Goal: Contribute content

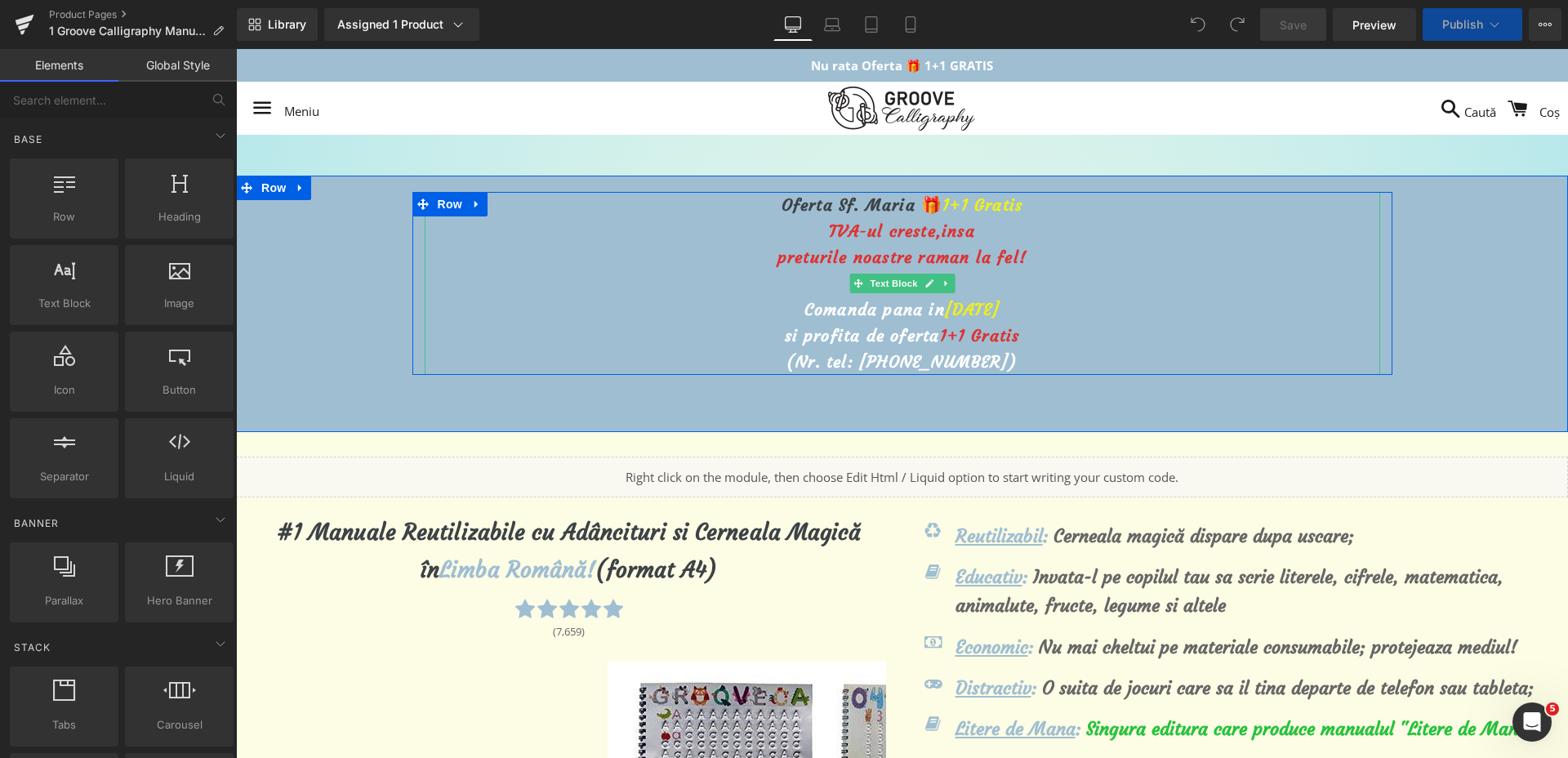
click at [945, 316] on span "[DATE]" at bounding box center [972, 309] width 55 height 20
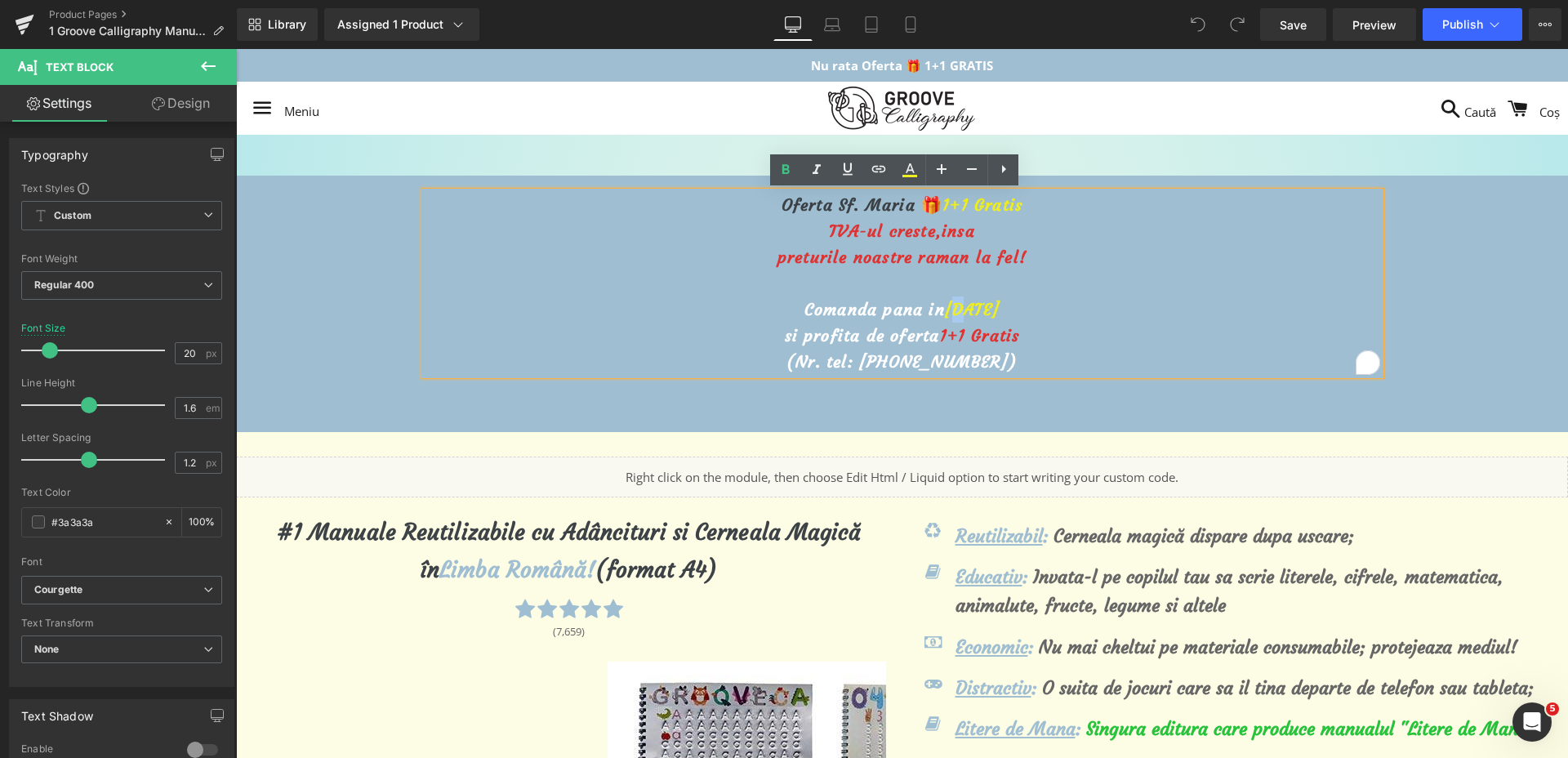
click at [945, 304] on span "[DATE]" at bounding box center [972, 309] width 55 height 20
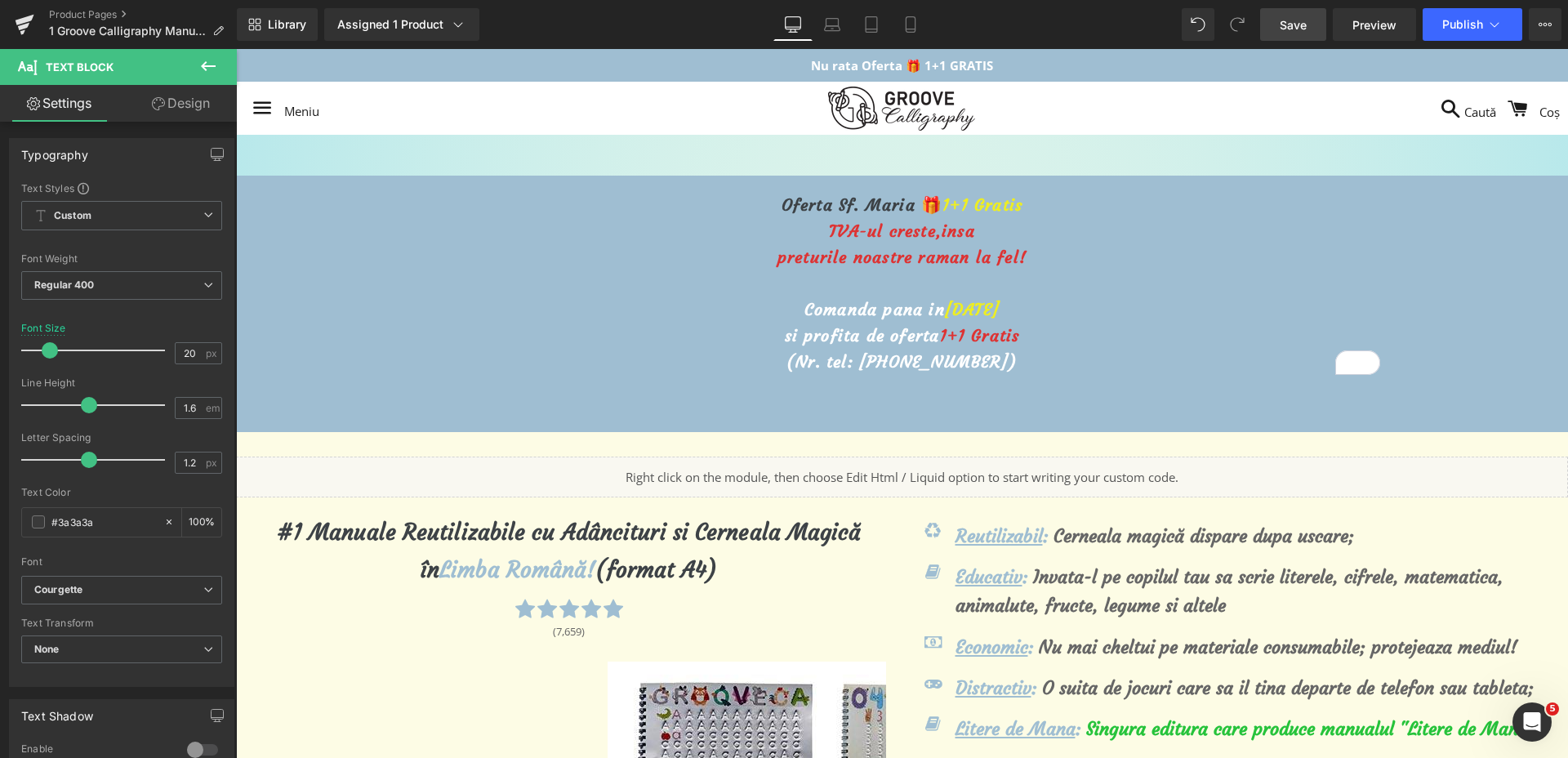
click at [1310, 9] on link "Save" at bounding box center [1293, 24] width 66 height 33
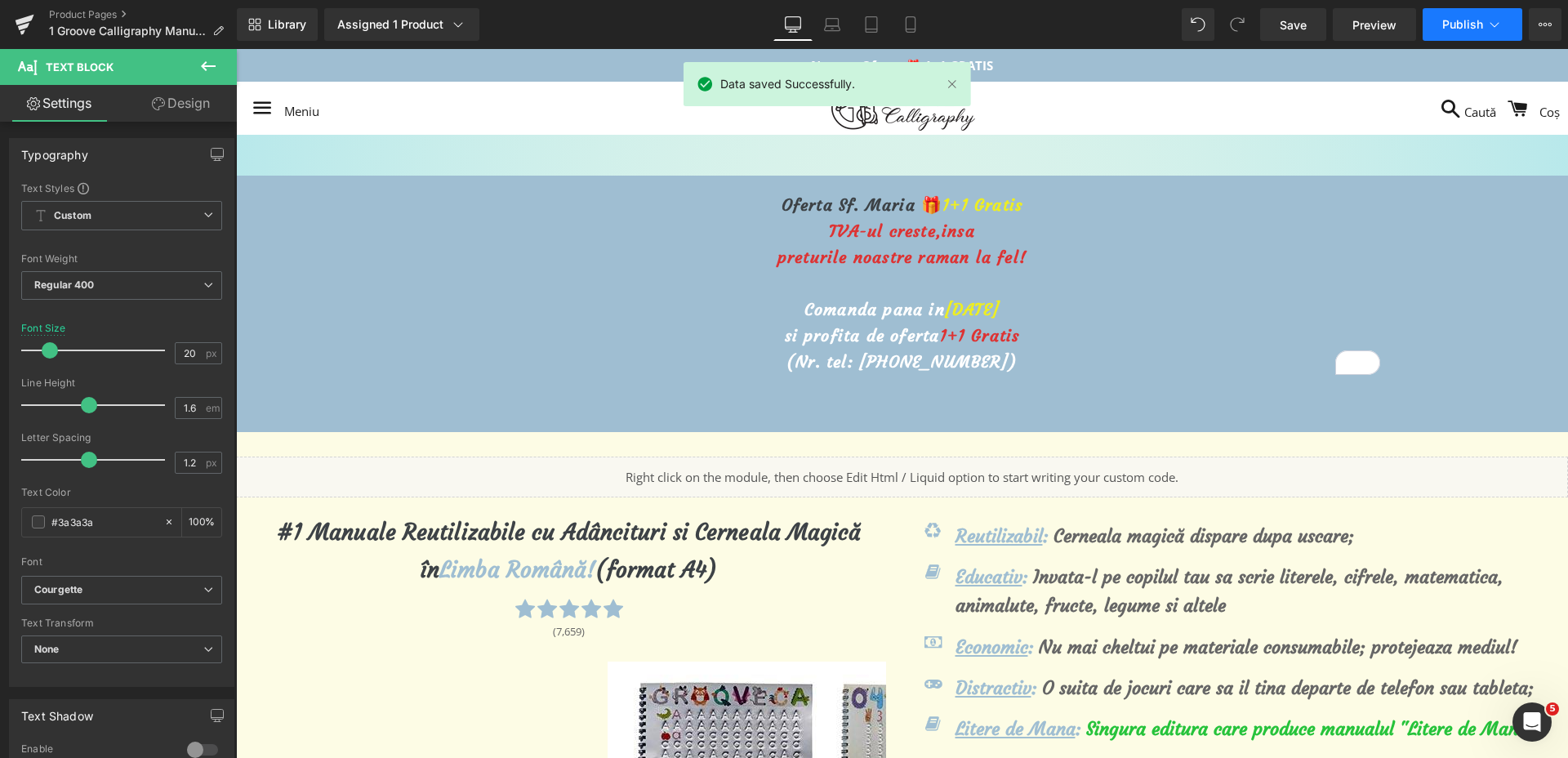
click at [1444, 21] on span "Publish" at bounding box center [1462, 24] width 40 height 13
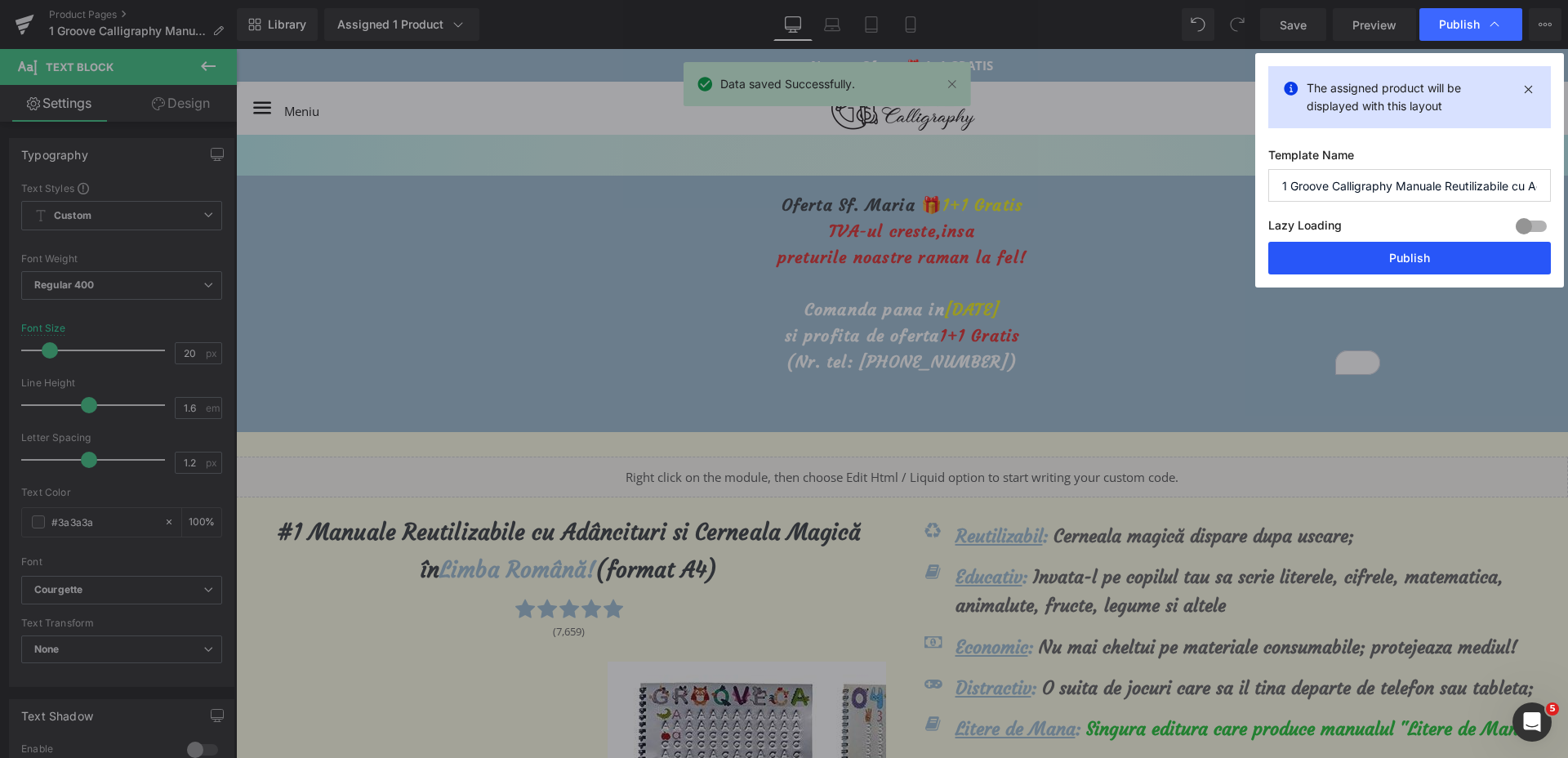
click at [1392, 253] on button "Publish" at bounding box center [1409, 258] width 282 height 33
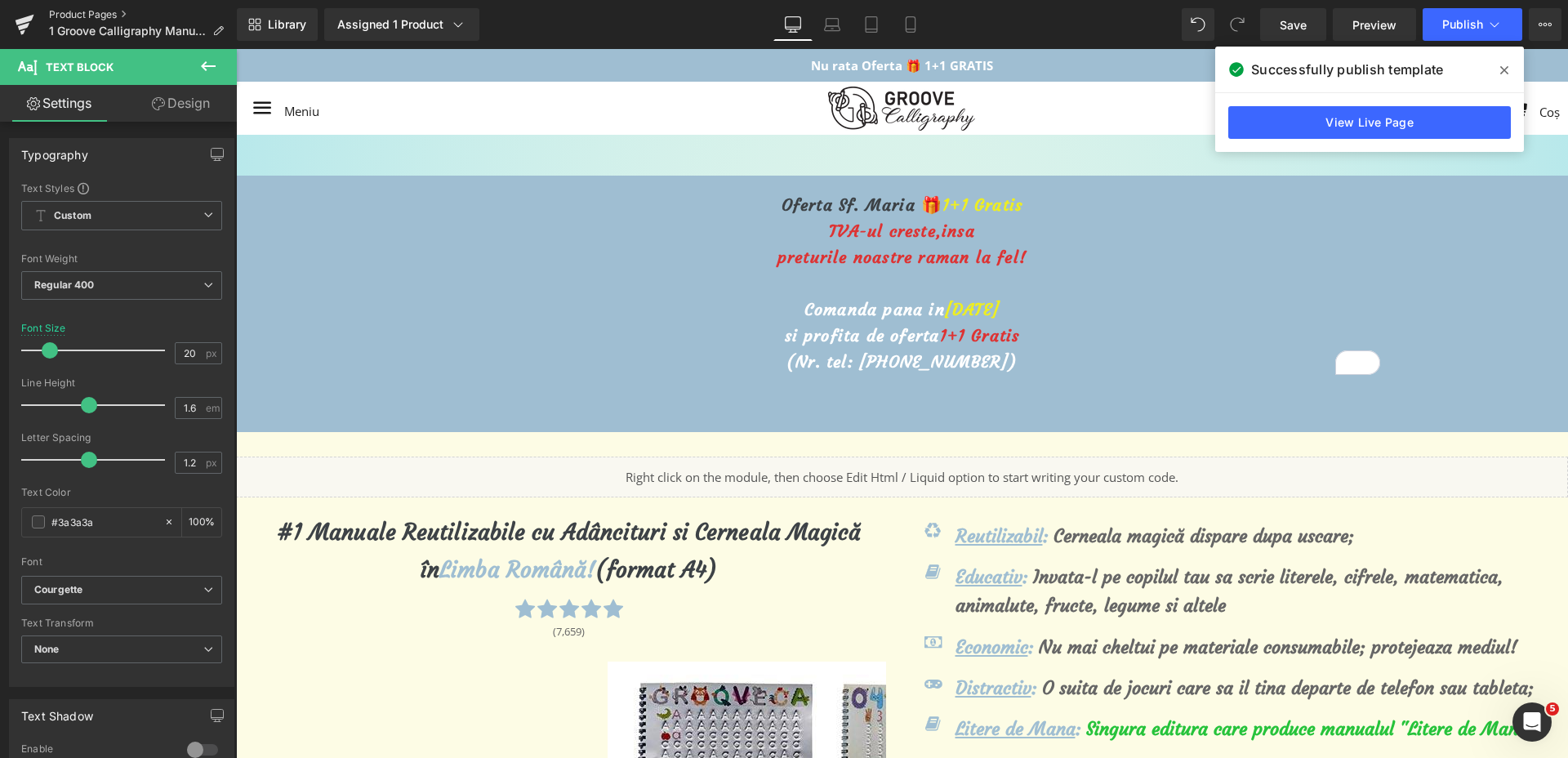
click at [74, 17] on link "Product Pages" at bounding box center [143, 14] width 187 height 13
